Goal: Transaction & Acquisition: Purchase product/service

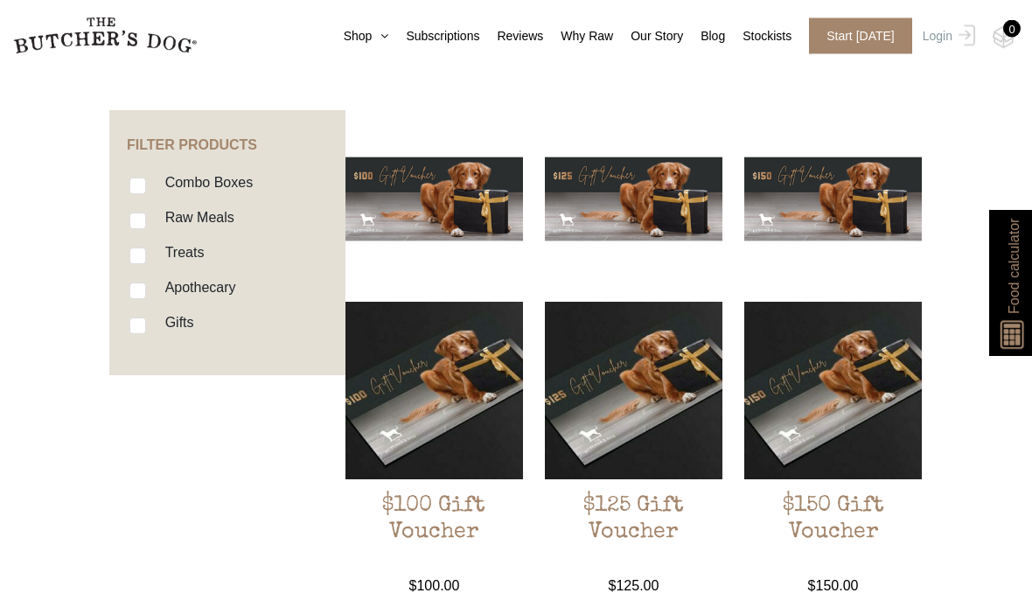
scroll to position [417, 0]
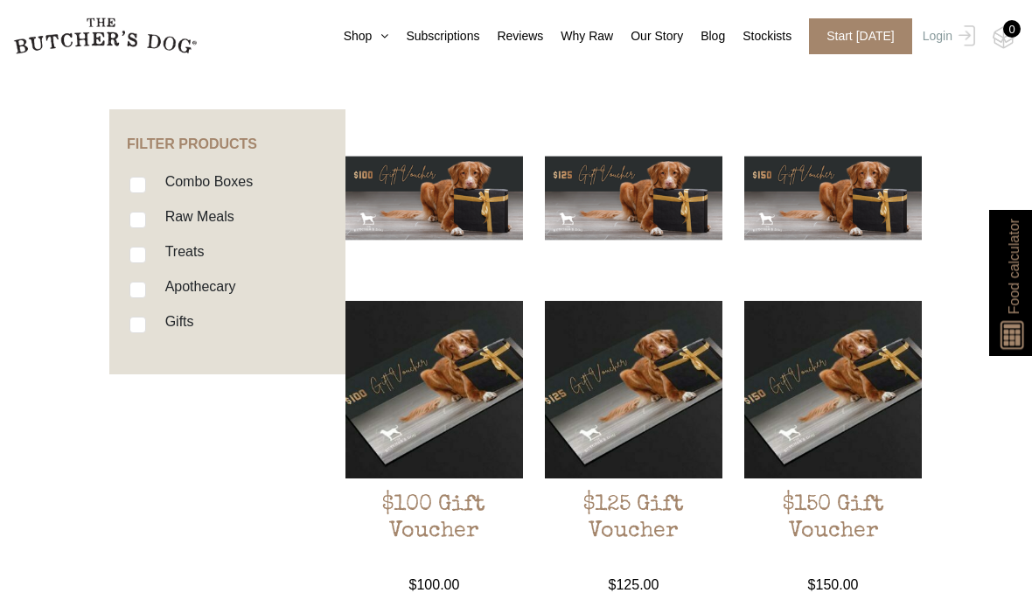
click at [143, 213] on input "Raw Meals" at bounding box center [137, 220] width 17 height 17
checkbox input "true"
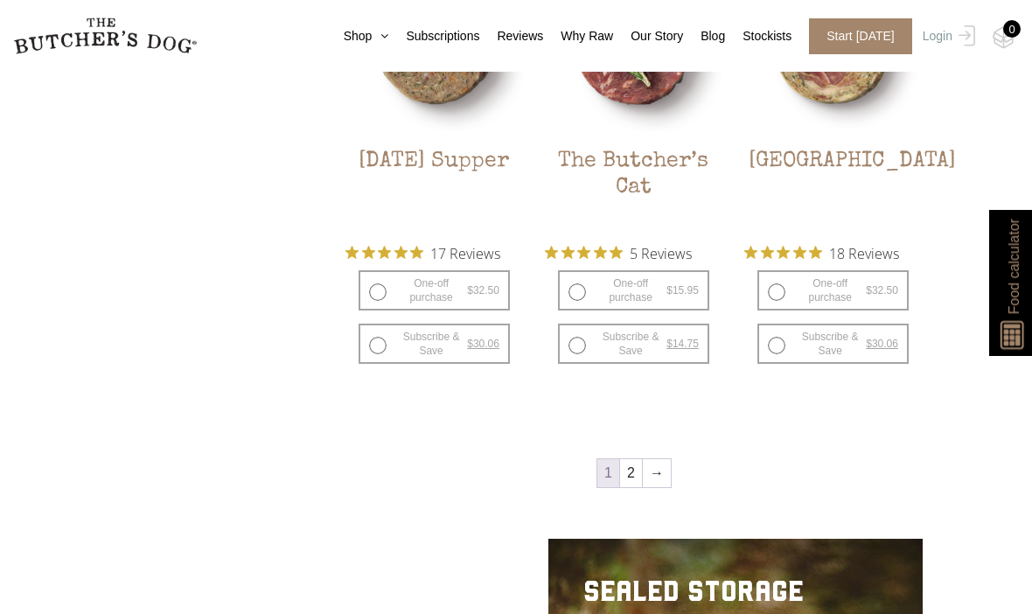
scroll to position [2786, 0]
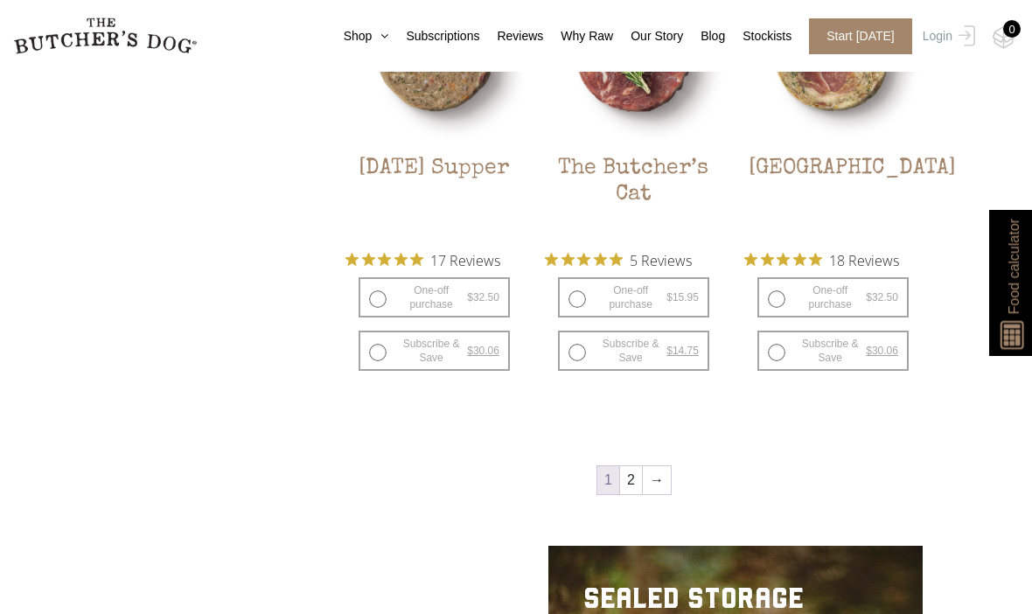
click at [665, 484] on link "→" at bounding box center [657, 480] width 28 height 28
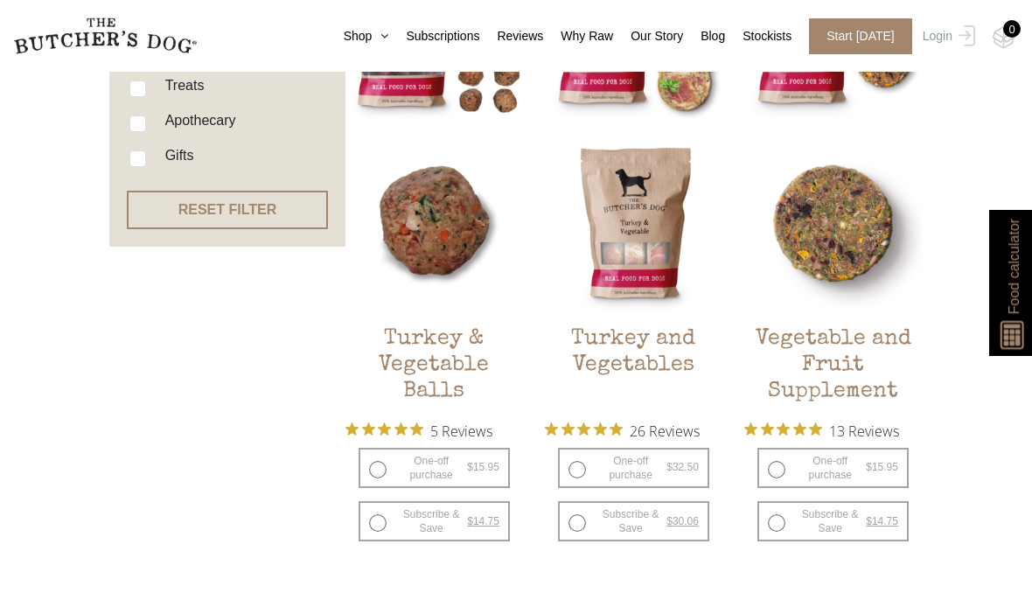
scroll to position [582, 0]
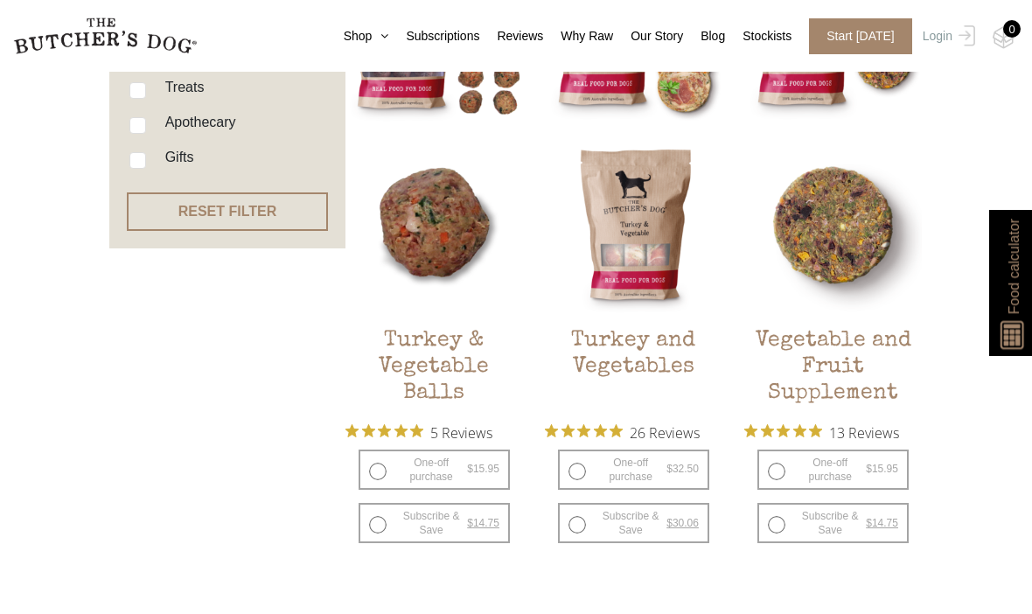
click at [656, 296] on img at bounding box center [634, 225] width 178 height 178
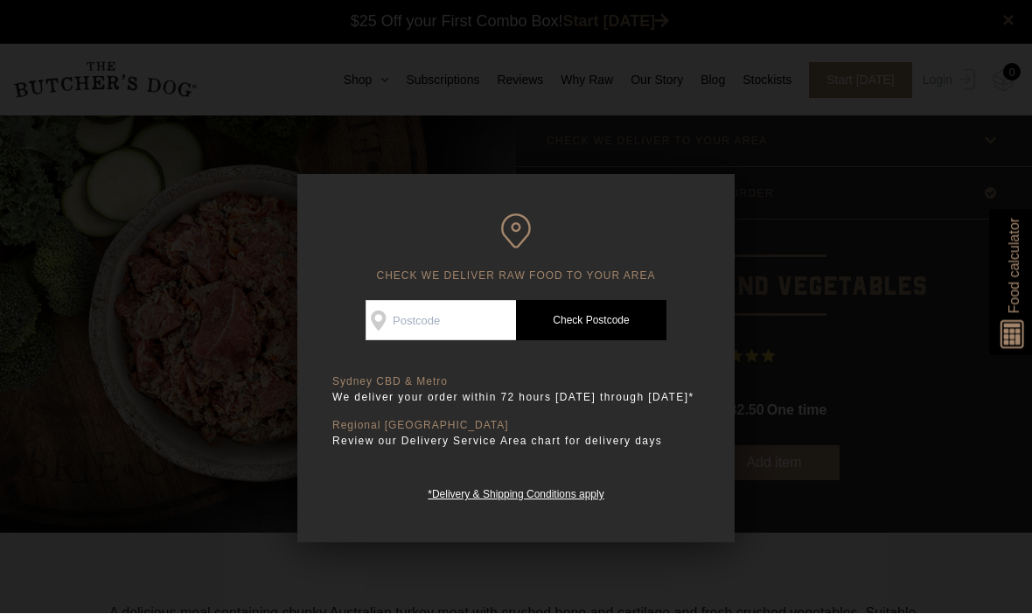
scroll to position [1, 0]
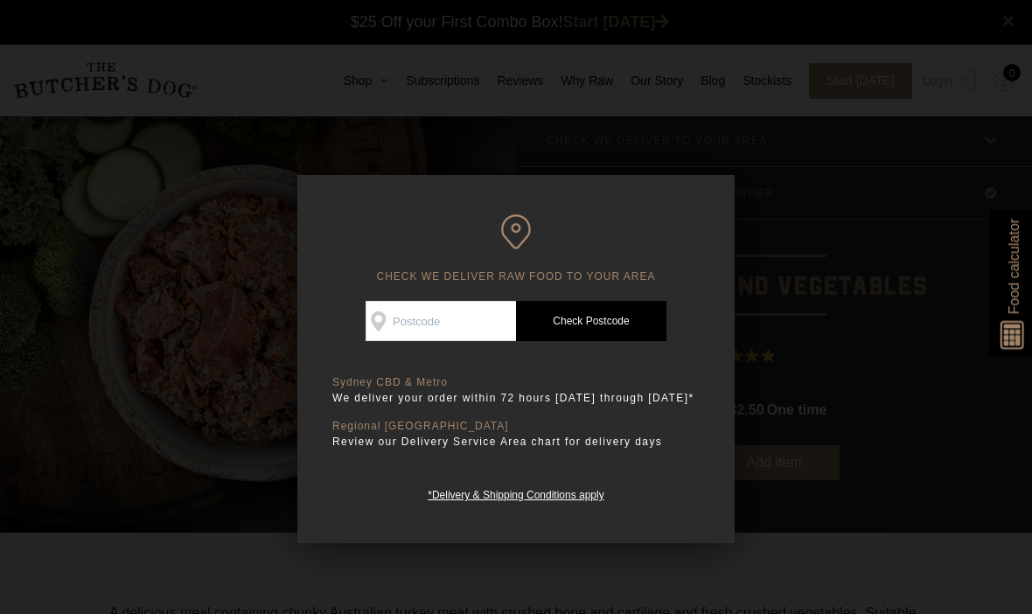
click at [436, 326] on input "Check Availability At" at bounding box center [441, 321] width 150 height 40
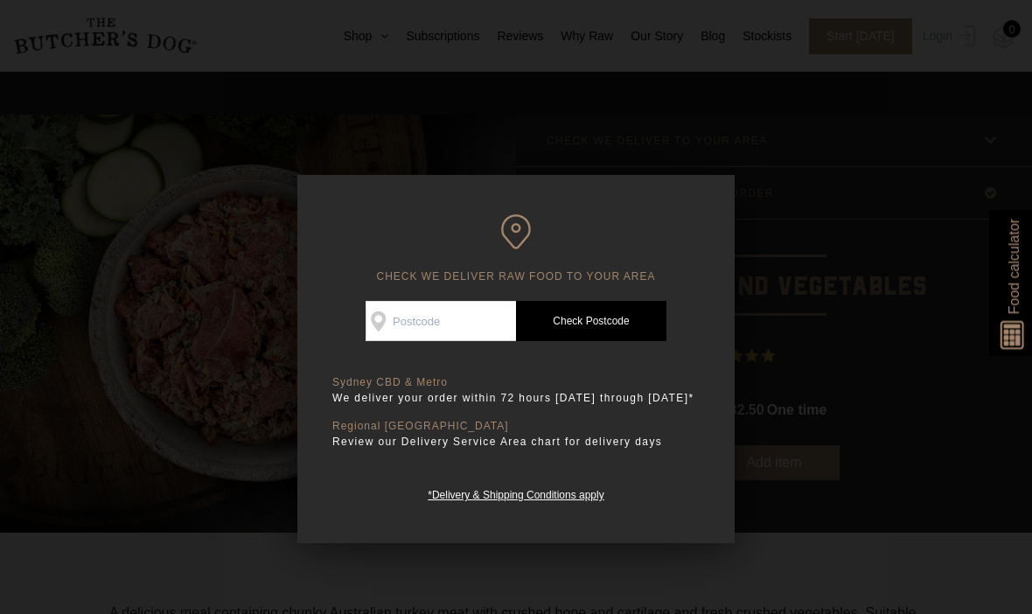
scroll to position [0, 0]
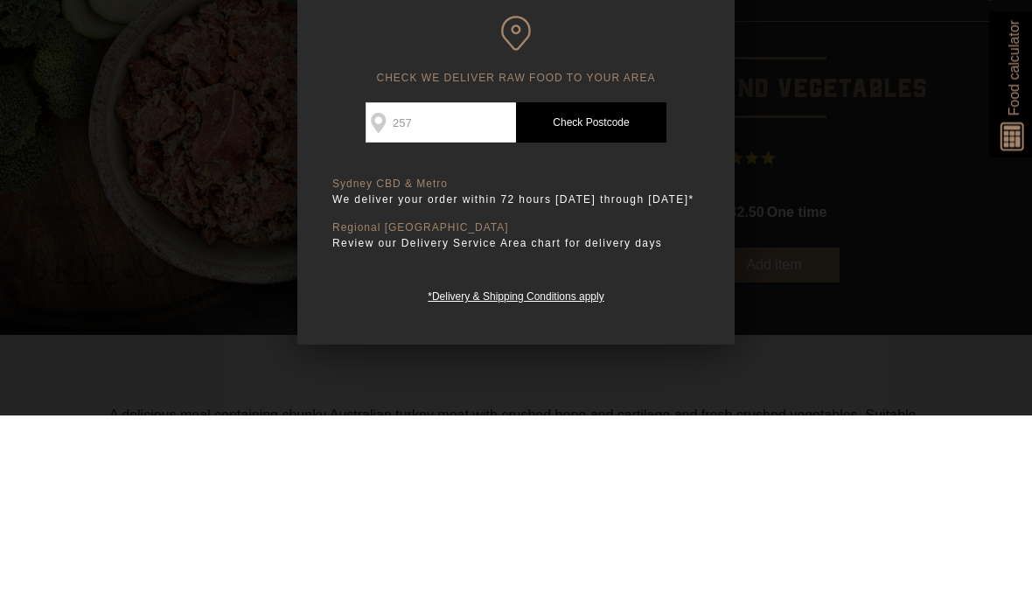
type input "2571"
click at [604, 301] on link "Check Postcode" at bounding box center [591, 321] width 150 height 40
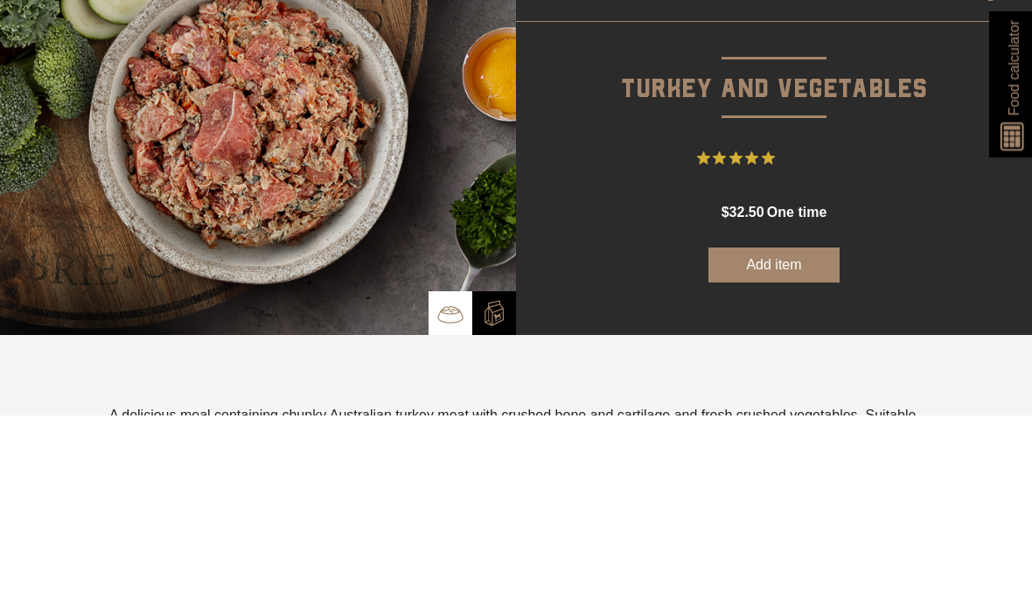
scroll to position [199, 0]
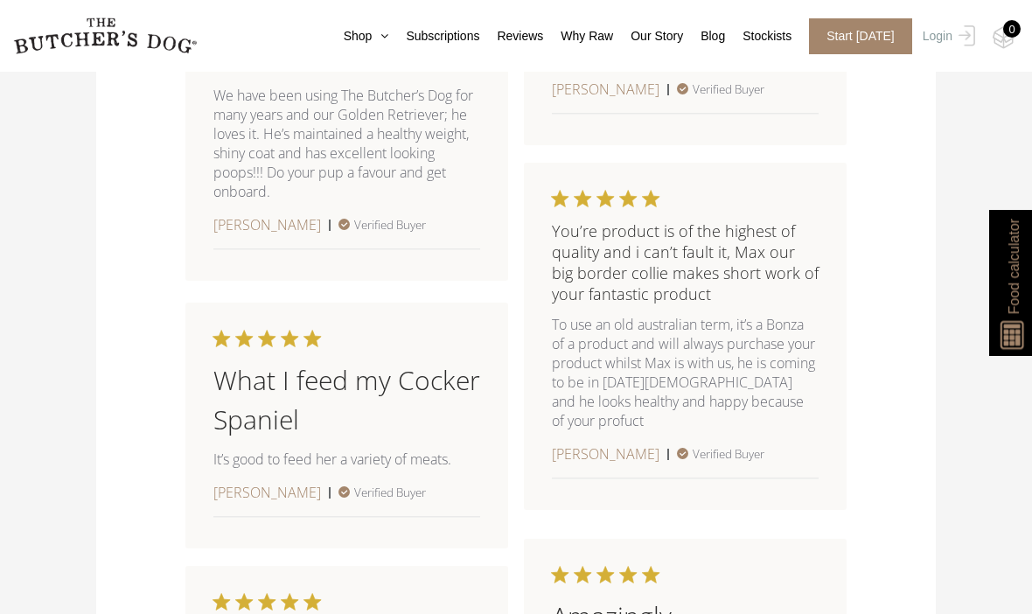
scroll to position [2079, 0]
